Goal: Task Accomplishment & Management: Complete application form

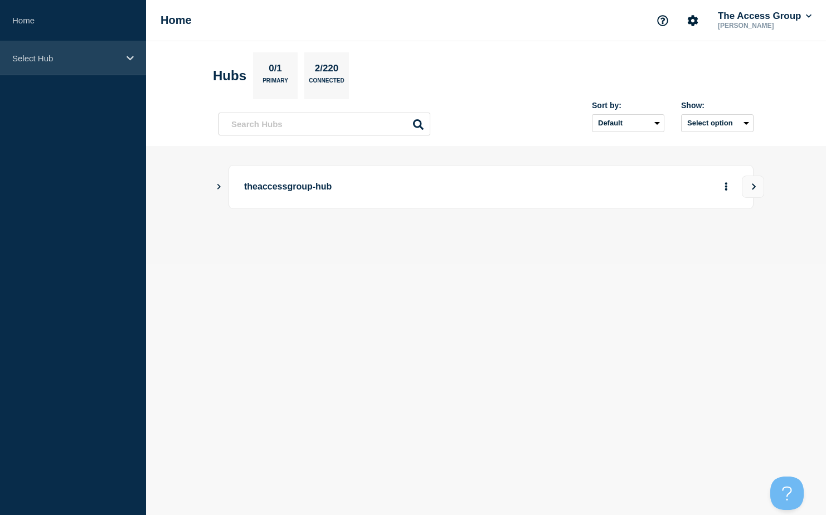
click at [66, 75] on div "Select Hub" at bounding box center [73, 58] width 146 height 34
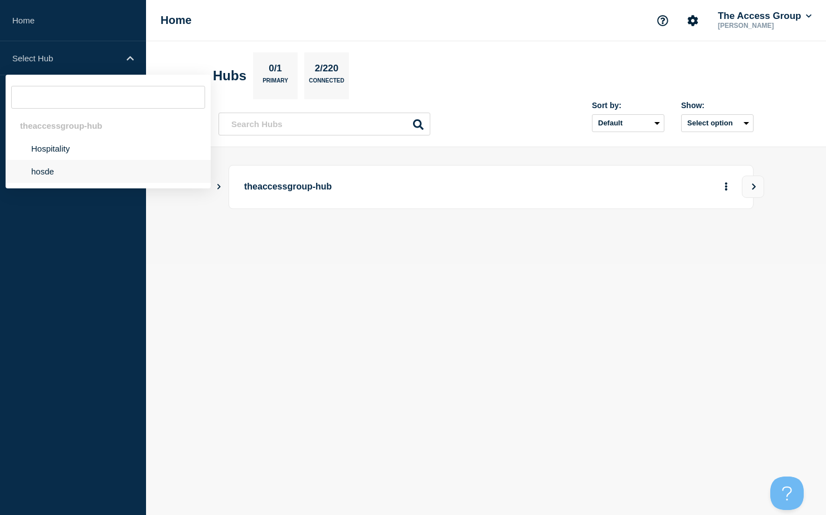
click at [79, 171] on li "hosde" at bounding box center [108, 171] width 205 height 23
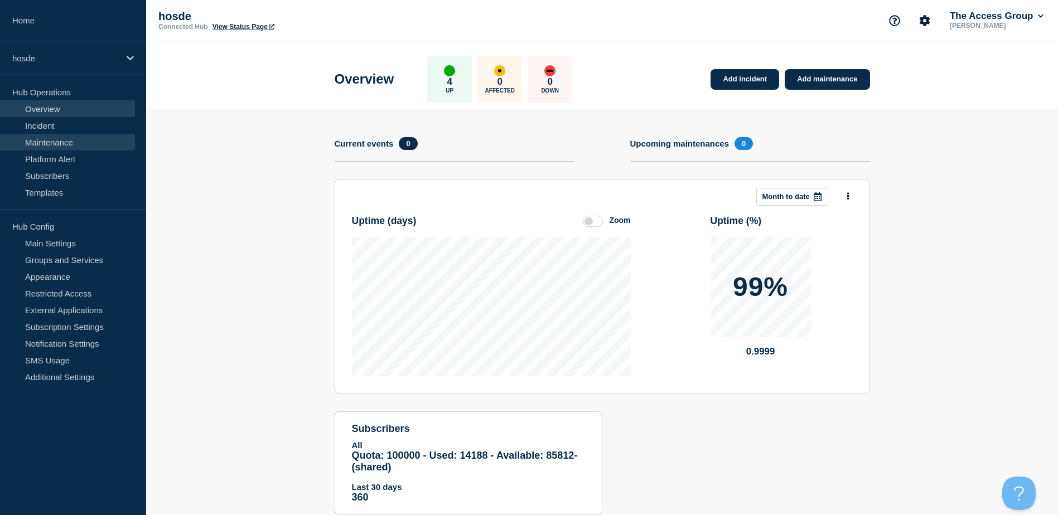
click at [57, 146] on link "Maintenance" at bounding box center [67, 142] width 135 height 17
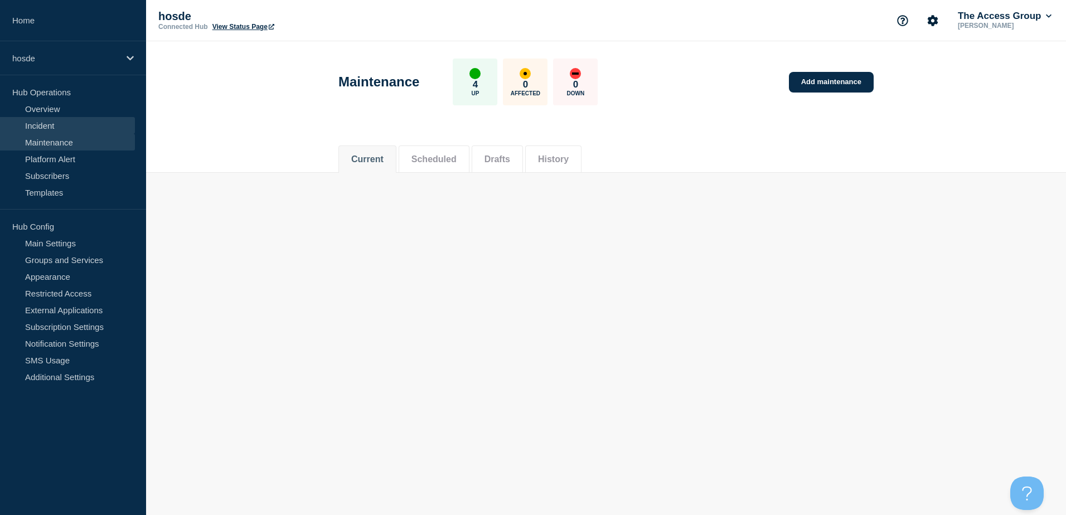
click at [51, 128] on link "Incident" at bounding box center [67, 125] width 135 height 17
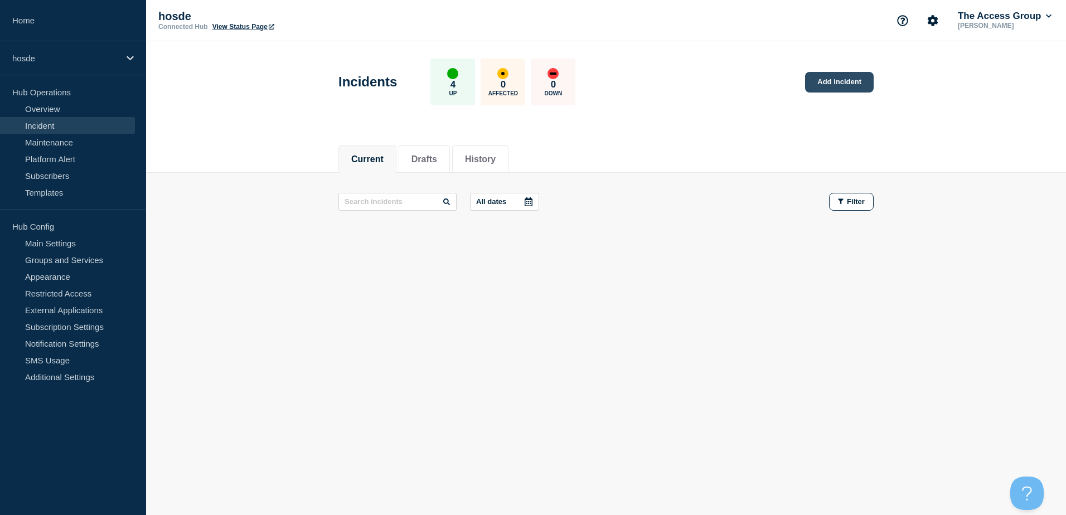
click at [831, 86] on link "Add incident" at bounding box center [839, 82] width 69 height 21
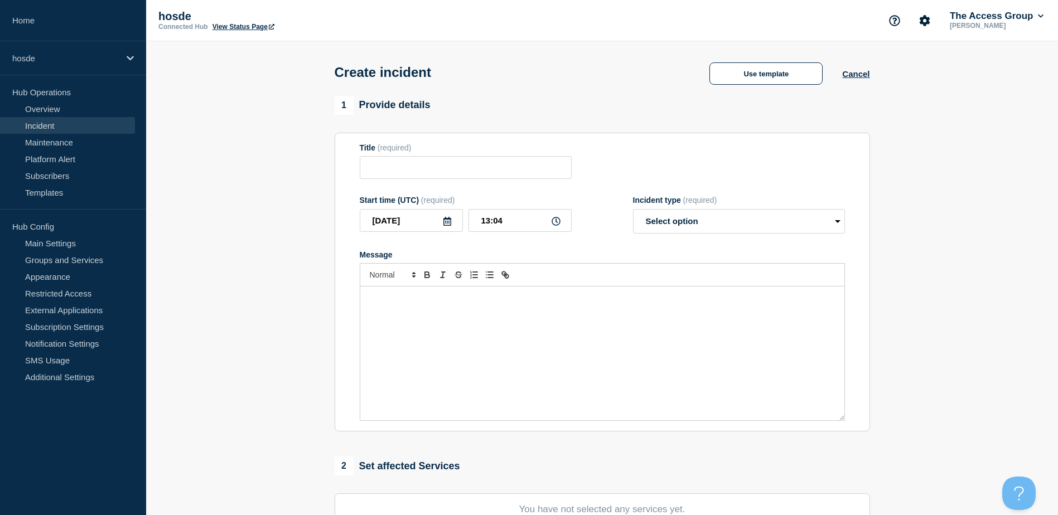
click at [251, 23] on link "View Status Page" at bounding box center [243, 27] width 62 height 8
click at [32, 21] on link "Home" at bounding box center [73, 20] width 146 height 41
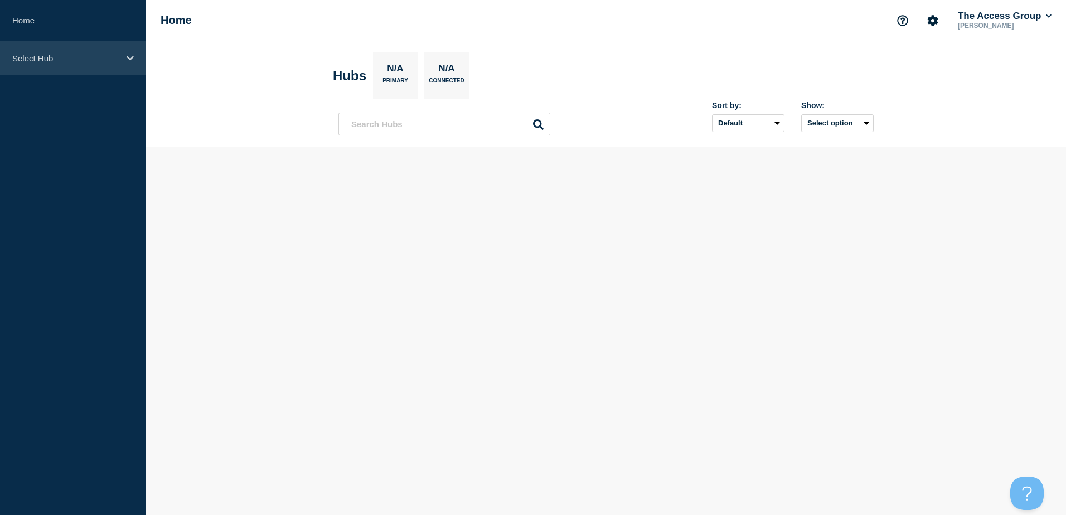
click at [47, 62] on p "Select Hub" at bounding box center [65, 58] width 107 height 9
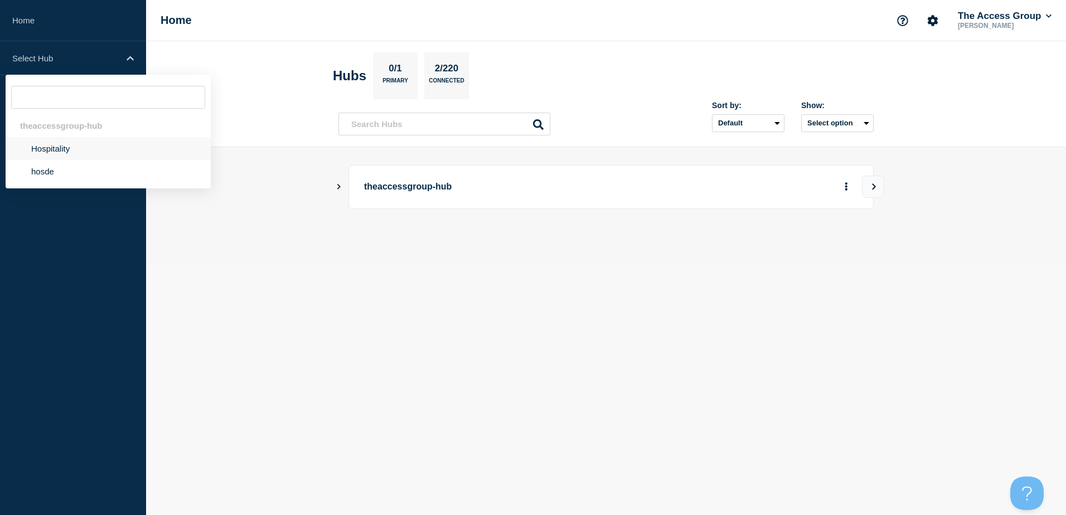
click at [84, 143] on li "Hospitality" at bounding box center [108, 148] width 205 height 23
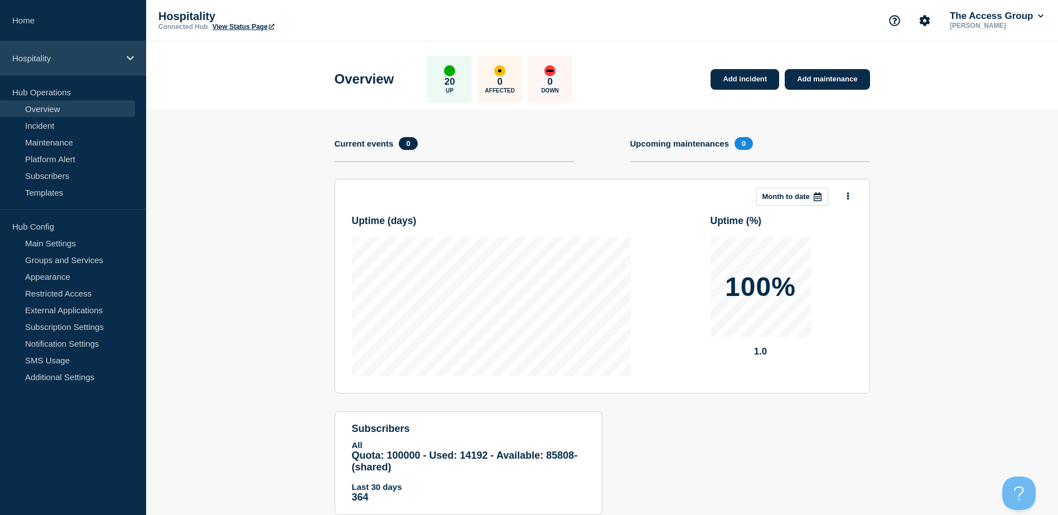
click at [40, 56] on p "Hospitality" at bounding box center [65, 58] width 107 height 9
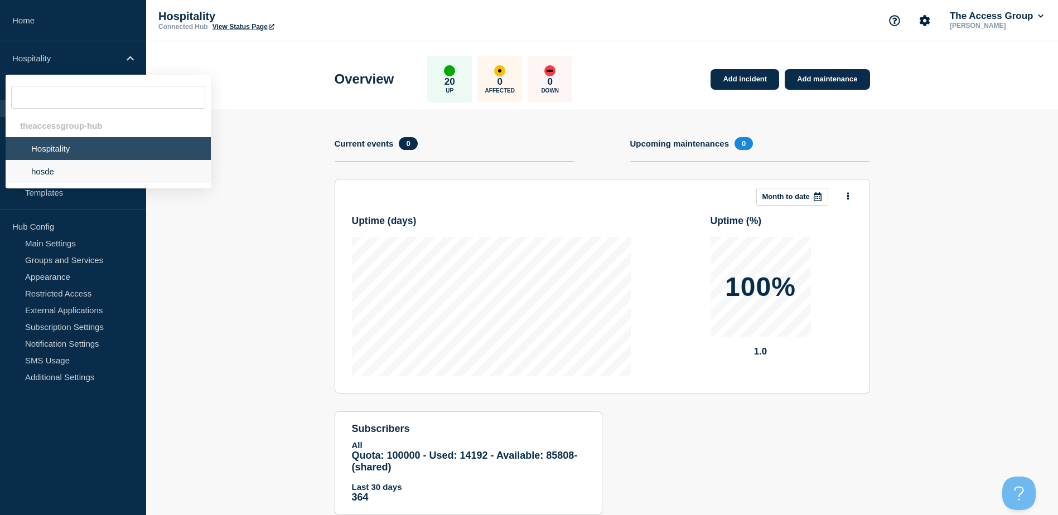
click at [62, 176] on li "hosde" at bounding box center [108, 171] width 205 height 23
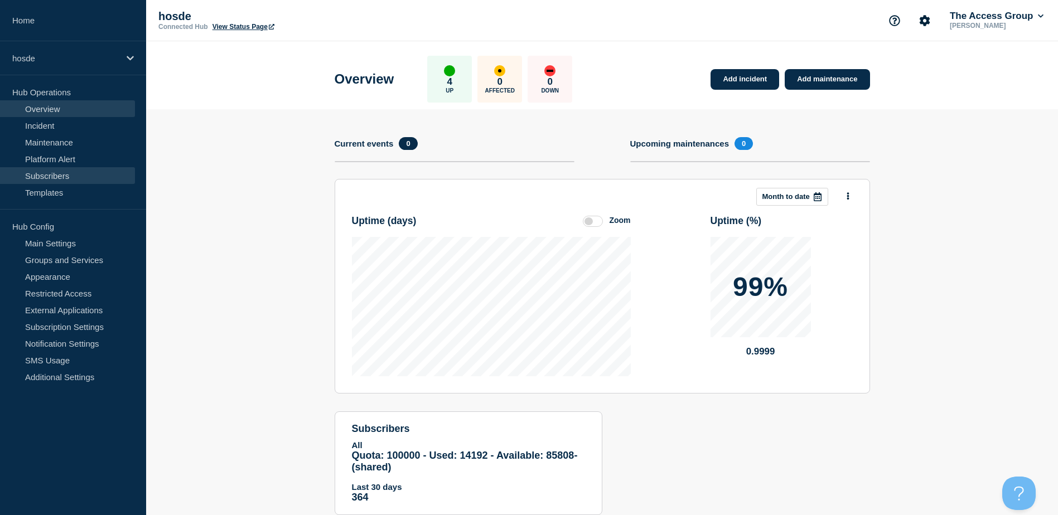
click at [47, 179] on link "Subscribers" at bounding box center [67, 175] width 135 height 17
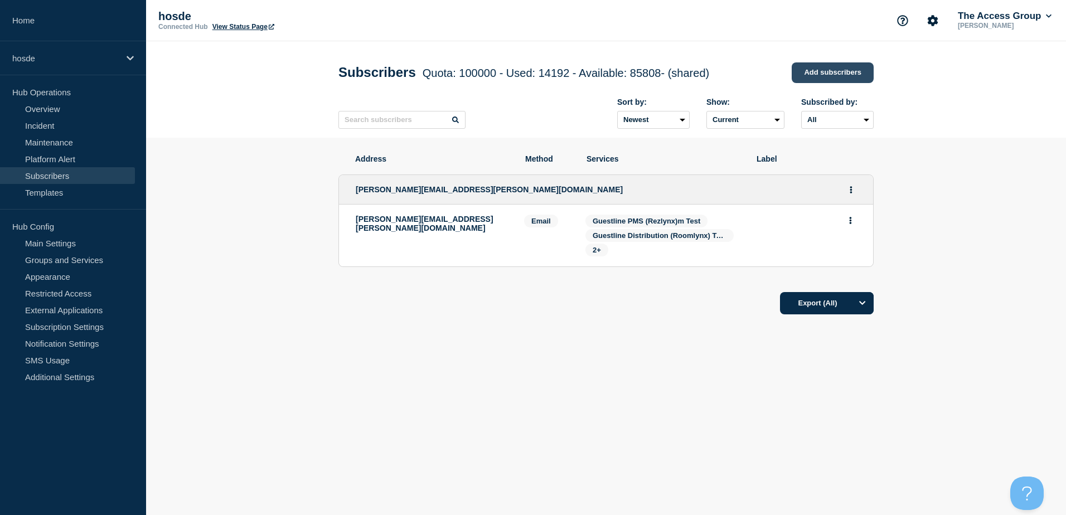
click at [817, 83] on link "Add subscribers" at bounding box center [833, 72] width 82 height 21
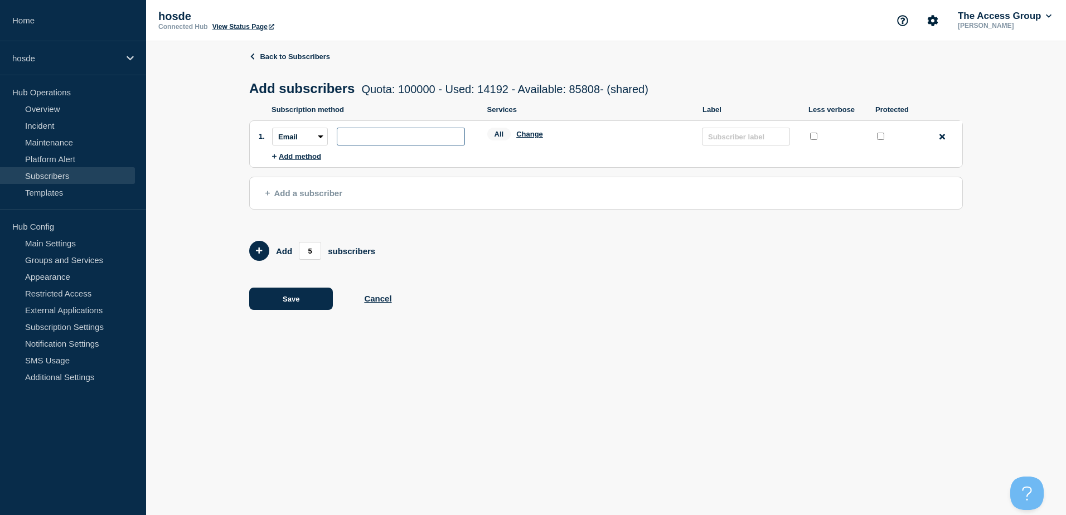
click at [364, 142] on input "subscription-address" at bounding box center [401, 137] width 128 height 18
type input "[PERSON_NAME][EMAIL_ADDRESS][PERSON_NAME][DOMAIN_NAME]"
click at [302, 196] on span "Add a subscriber" at bounding box center [303, 192] width 77 height 9
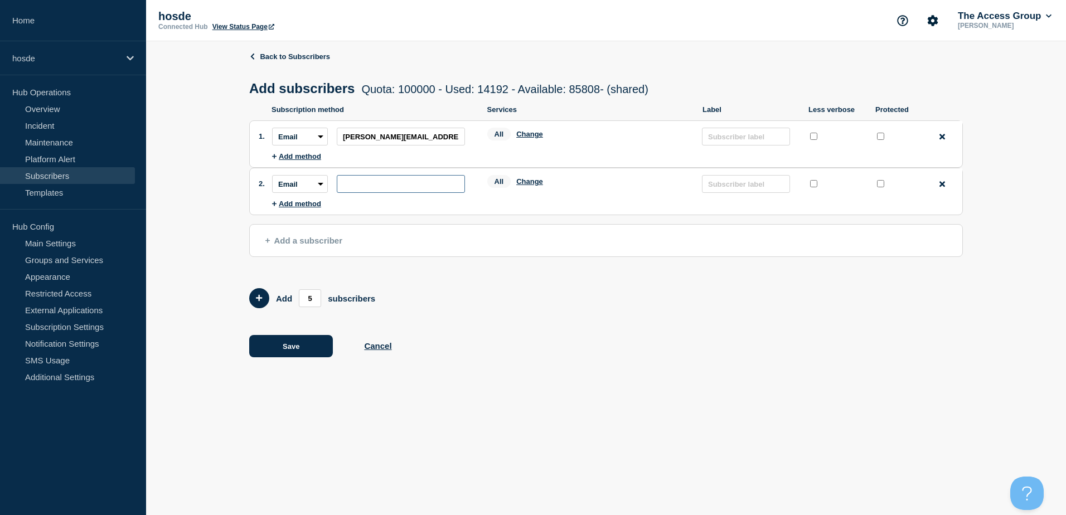
click at [371, 188] on input "subscription-address" at bounding box center [401, 184] width 128 height 18
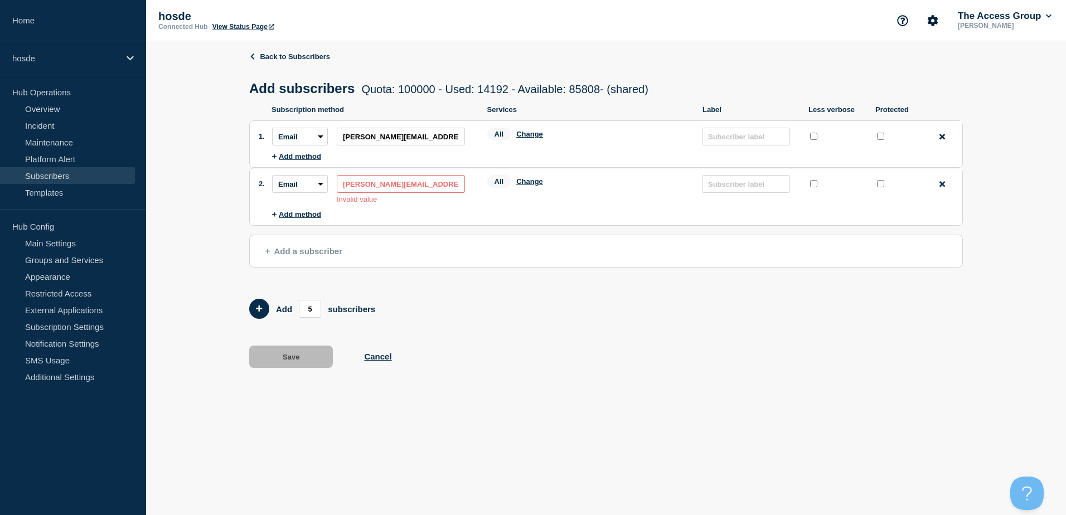
scroll to position [0, 4]
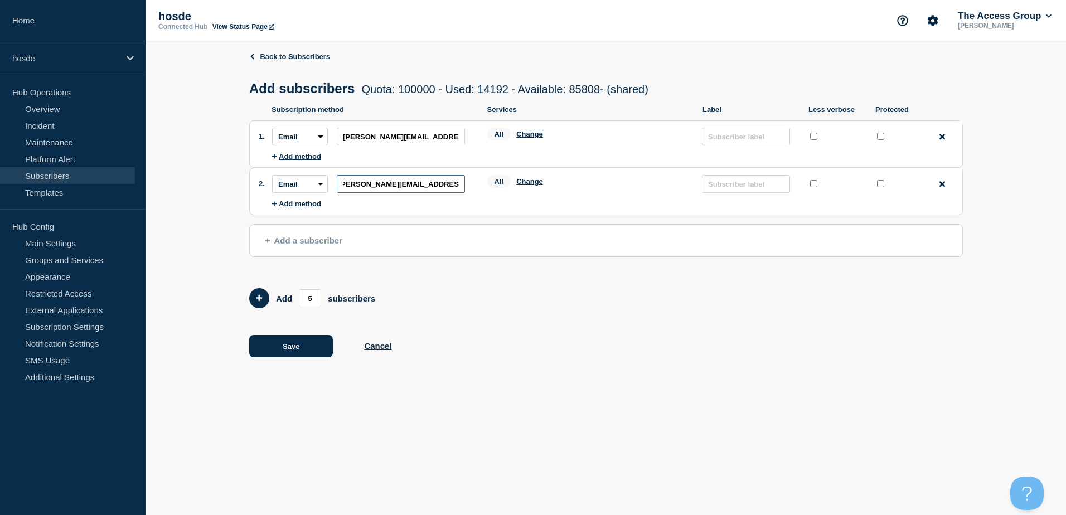
click at [338, 183] on input "[PERSON_NAME][EMAIL_ADDRESS][PERSON_NAME][DOMAIN_NAME]" at bounding box center [401, 184] width 128 height 18
click at [339, 185] on input "[PERSON_NAME][EMAIL_ADDRESS][PERSON_NAME][DOMAIN_NAME]" at bounding box center [401, 184] width 128 height 18
click at [340, 186] on input "[PERSON_NAME][EMAIL_ADDRESS][PERSON_NAME][DOMAIN_NAME]" at bounding box center [401, 184] width 128 height 18
drag, startPoint x: 342, startPoint y: 187, endPoint x: 350, endPoint y: 187, distance: 7.8
click at [343, 187] on input "[PERSON_NAME][EMAIL_ADDRESS][PERSON_NAME][DOMAIN_NAME]" at bounding box center [401, 184] width 128 height 18
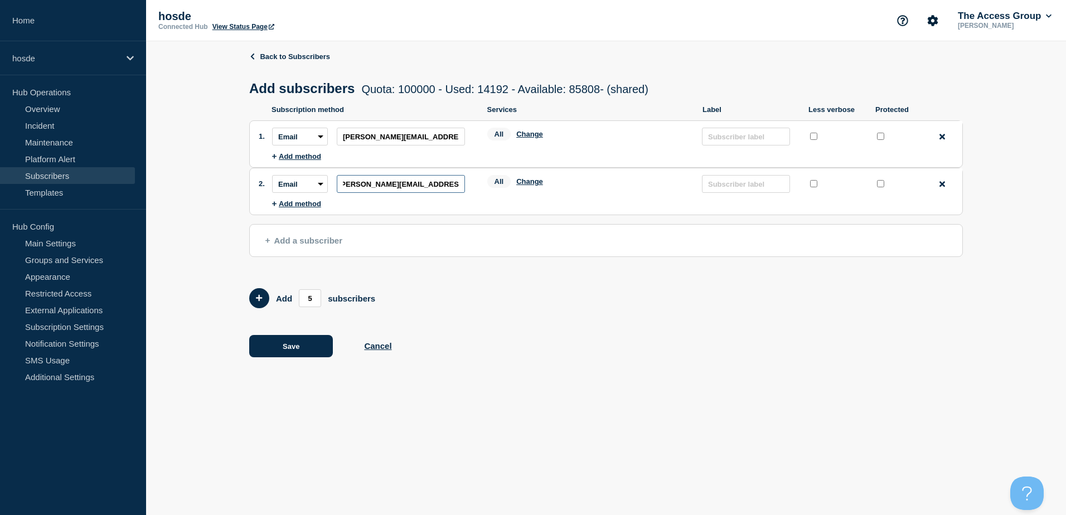
click at [350, 187] on input "[PERSON_NAME][EMAIL_ADDRESS][PERSON_NAME][DOMAIN_NAME]" at bounding box center [401, 184] width 128 height 18
click at [359, 186] on input "[PERSON_NAME][EMAIL_ADDRESS][PERSON_NAME][DOMAIN_NAME]" at bounding box center [401, 184] width 128 height 18
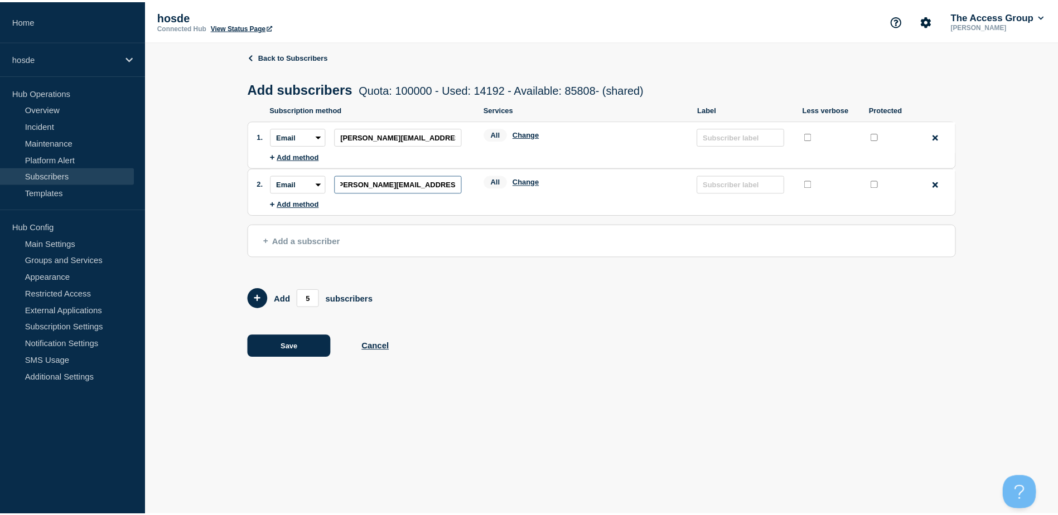
scroll to position [0, 0]
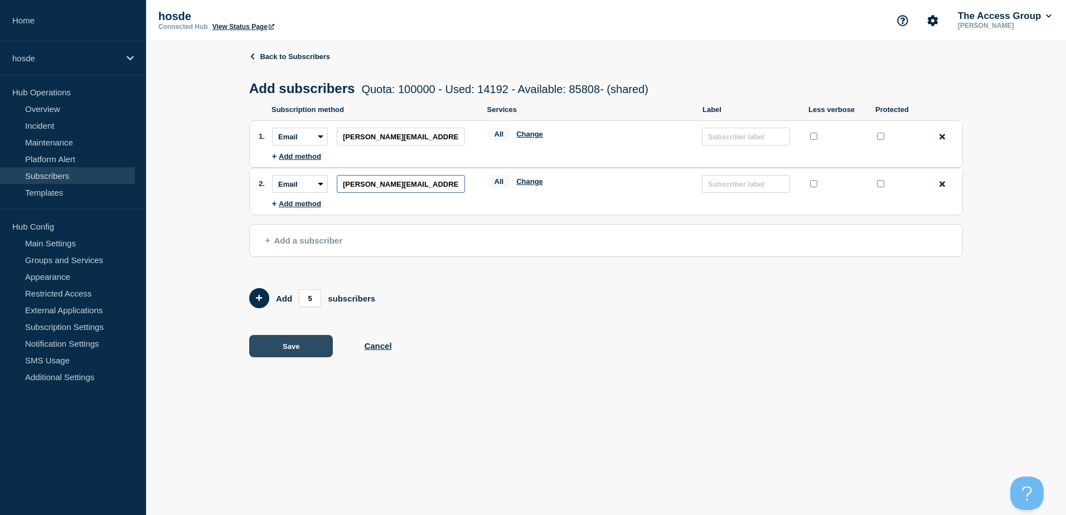
type input "[PERSON_NAME][EMAIL_ADDRESS][PERSON_NAME][DOMAIN_NAME]"
click at [308, 345] on button "Save" at bounding box center [291, 346] width 84 height 22
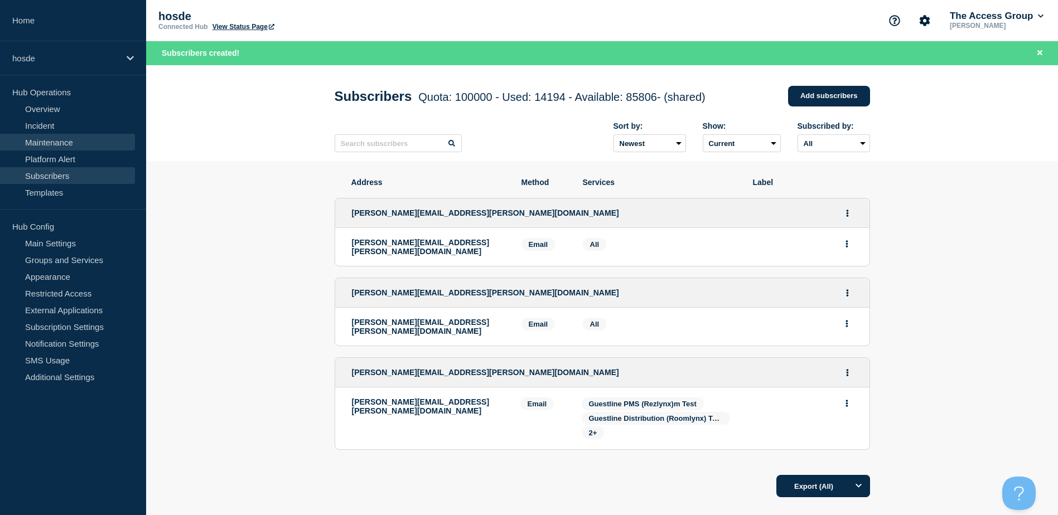
click at [48, 138] on link "Maintenance" at bounding box center [67, 142] width 135 height 17
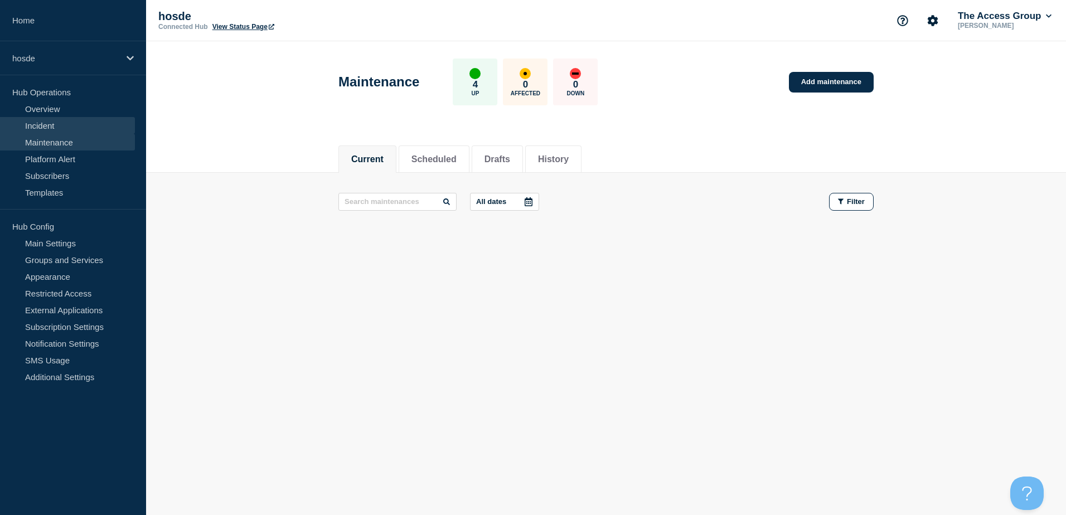
click at [48, 125] on link "Incident" at bounding box center [67, 125] width 135 height 17
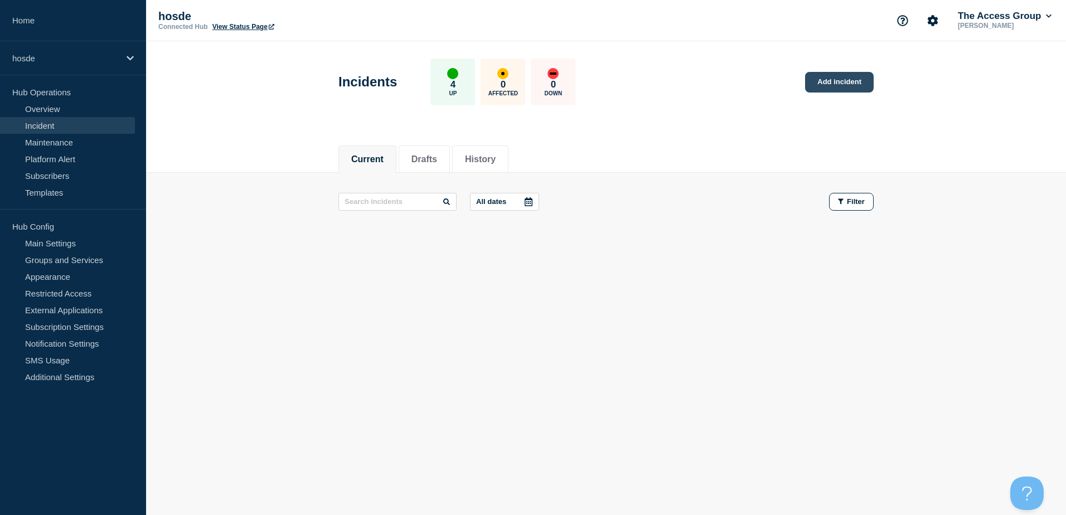
click at [826, 84] on link "Add incident" at bounding box center [839, 82] width 69 height 21
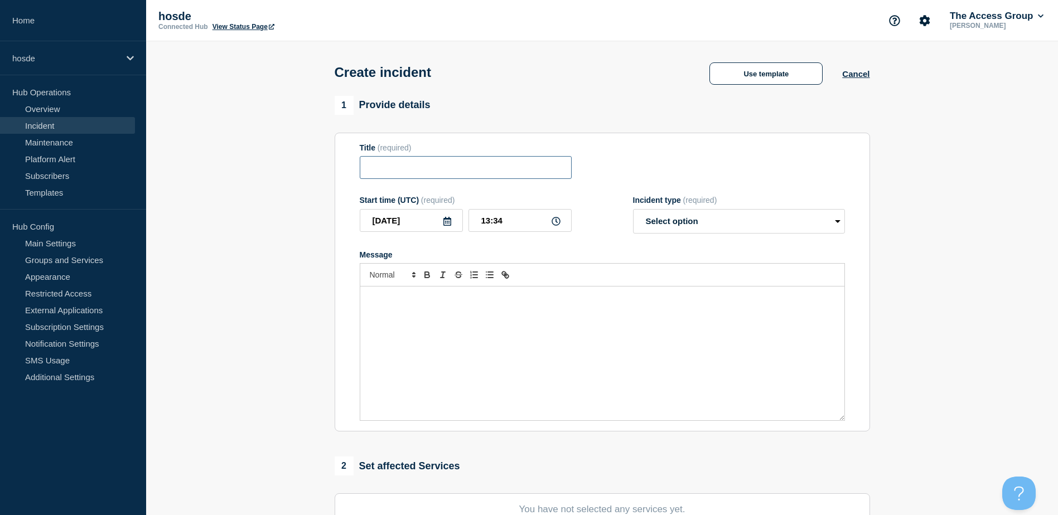
click at [471, 163] on input "Title" at bounding box center [466, 167] width 212 height 23
type input "Guestline PMS - Test"
click at [674, 216] on select "Select option Investigating Identified Monitoring" at bounding box center [739, 221] width 212 height 25
select select "investigating"
click at [633, 211] on select "Select option Investigating Identified Monitoring" at bounding box center [739, 221] width 212 height 25
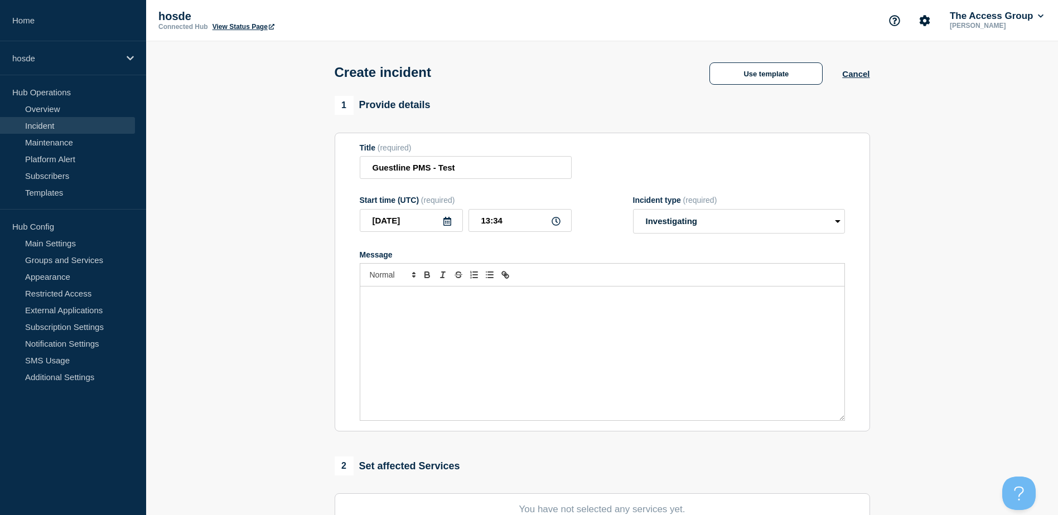
click at [418, 327] on div "Message" at bounding box center [602, 354] width 484 height 134
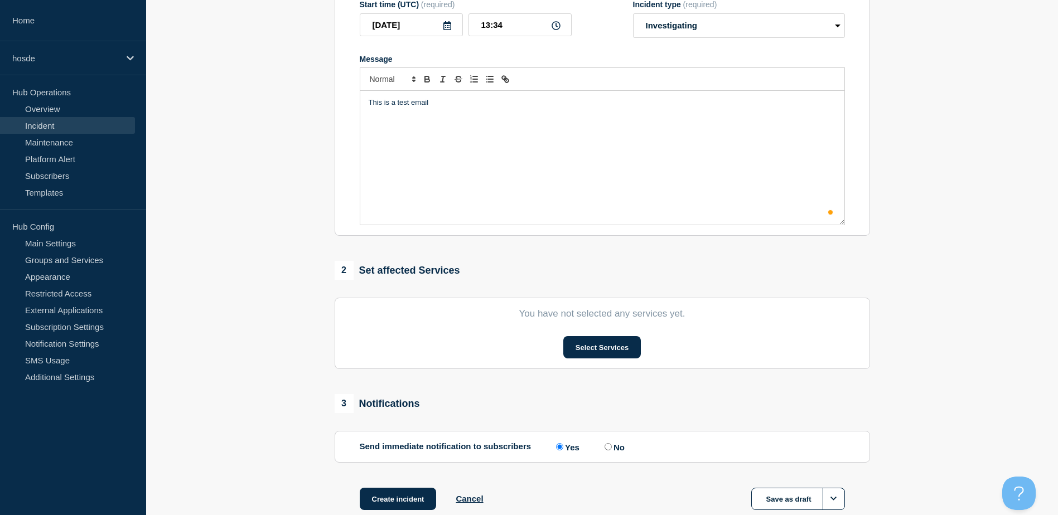
scroll to position [223, 0]
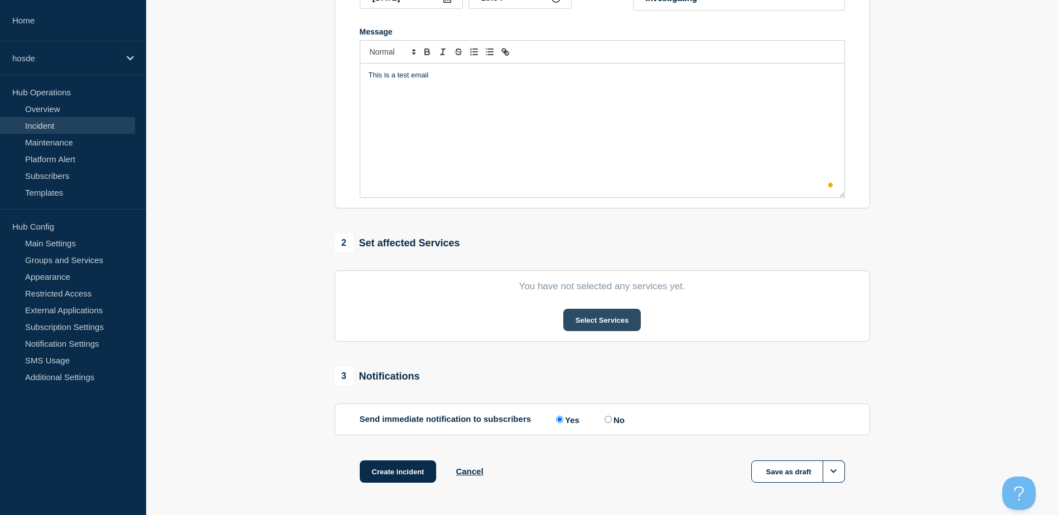
click at [596, 322] on button "Select Services" at bounding box center [602, 320] width 78 height 22
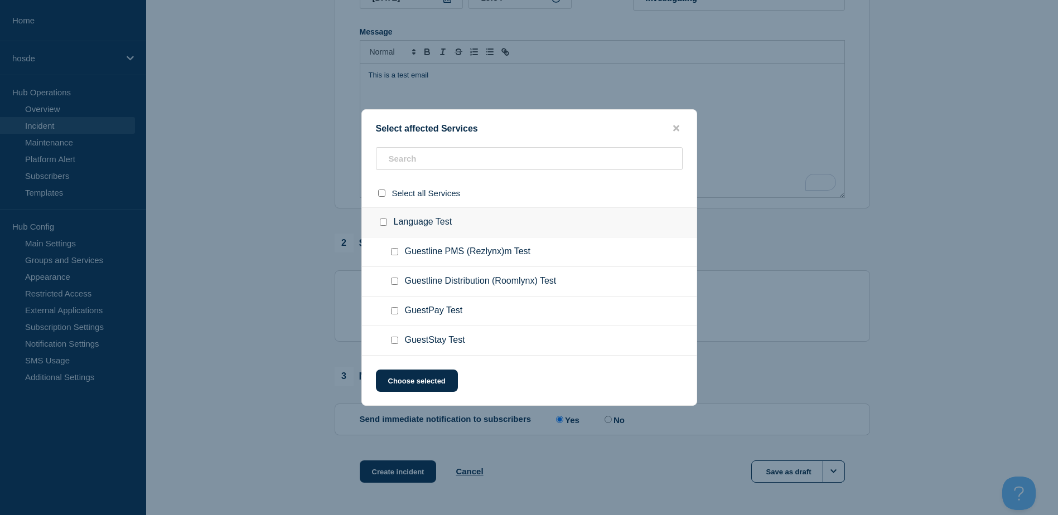
click at [397, 253] on input "Guestline PMS (Rezlynx)m Test checkbox" at bounding box center [394, 251] width 7 height 7
checkbox input "true"
click at [433, 387] on button "Choose selected" at bounding box center [417, 381] width 82 height 22
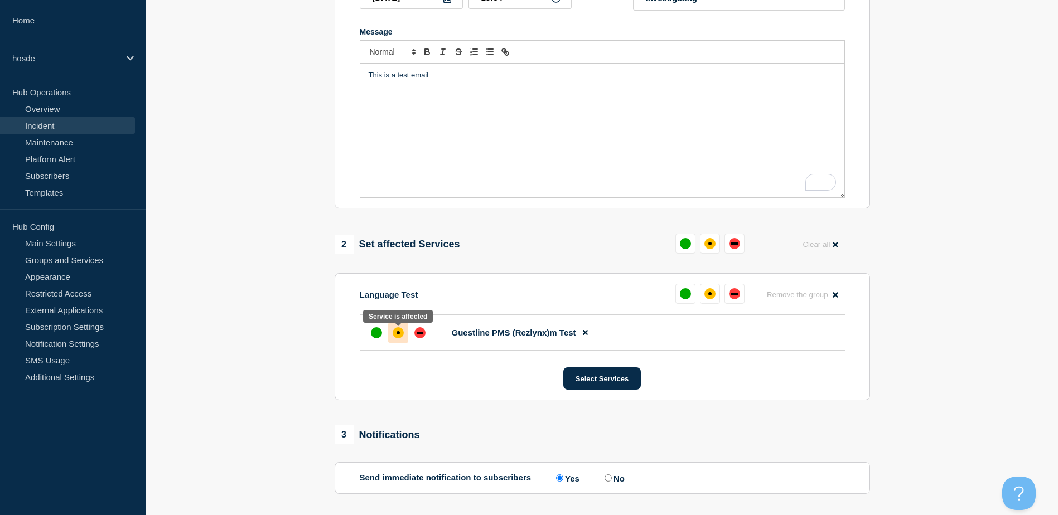
click at [397, 334] on div "affected" at bounding box center [397, 332] width 3 height 3
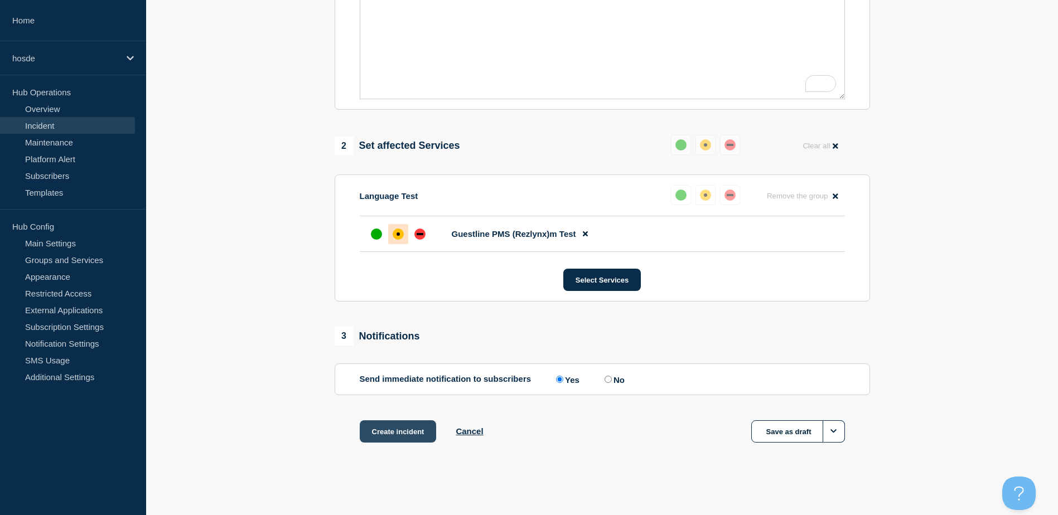
click at [403, 431] on button "Create incident" at bounding box center [398, 431] width 77 height 22
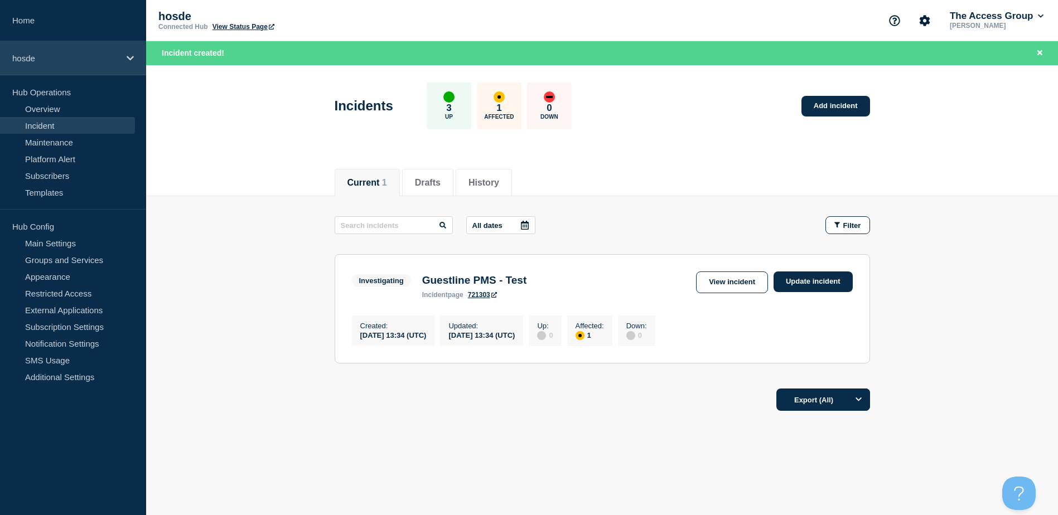
click at [32, 67] on div "hosde" at bounding box center [73, 58] width 146 height 34
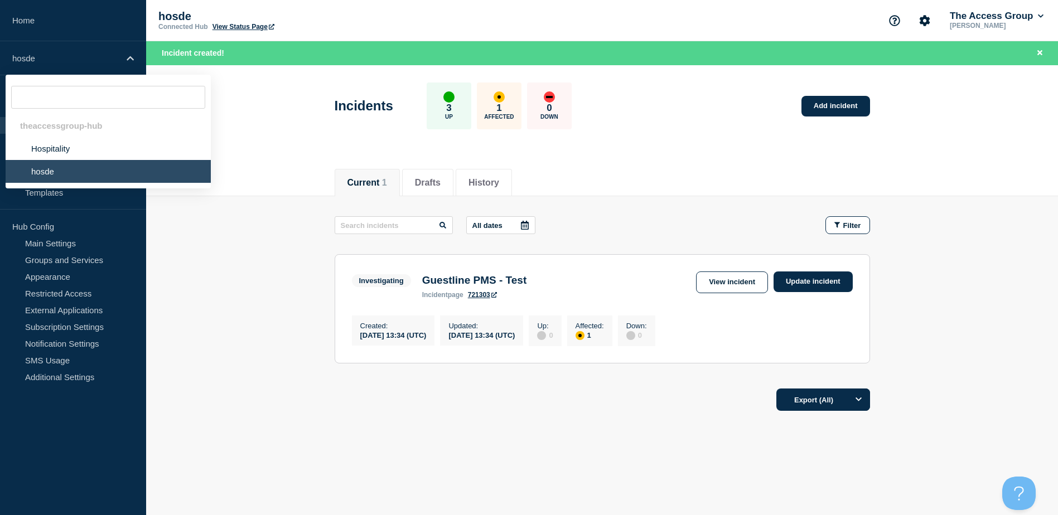
click at [92, 179] on li "hosde" at bounding box center [108, 171] width 205 height 23
click at [819, 108] on link "Add incident" at bounding box center [835, 106] width 69 height 21
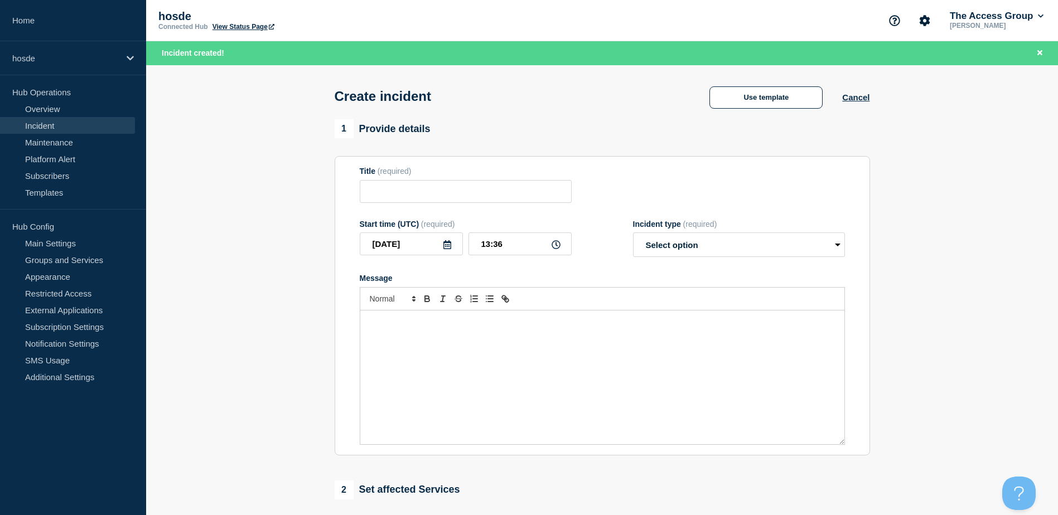
click at [631, 395] on div "Message" at bounding box center [602, 378] width 484 height 134
click at [960, 357] on section "1 Provide details Title (required) Start time (UTC) (required) [DATE] 13:36 Inc…" at bounding box center [602, 438] width 912 height 638
